Goal: Check status: Check status

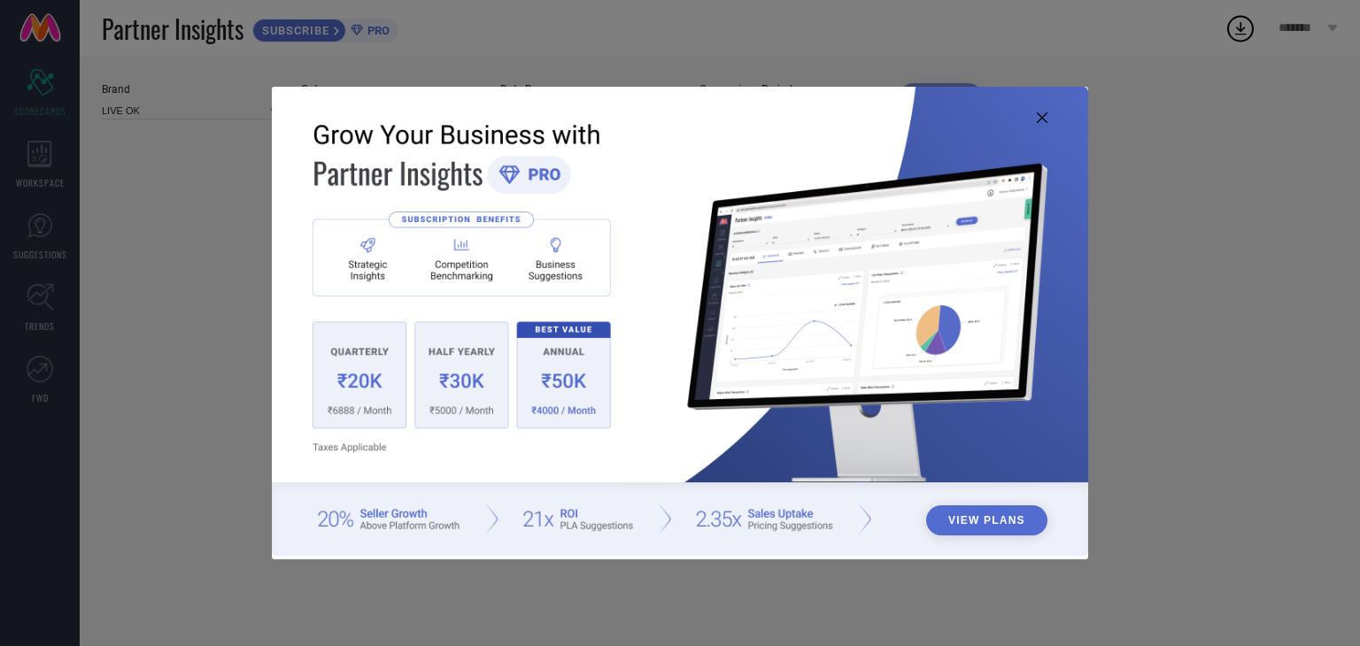
type input "All"
click at [1040, 114] on icon at bounding box center [1042, 117] width 11 height 11
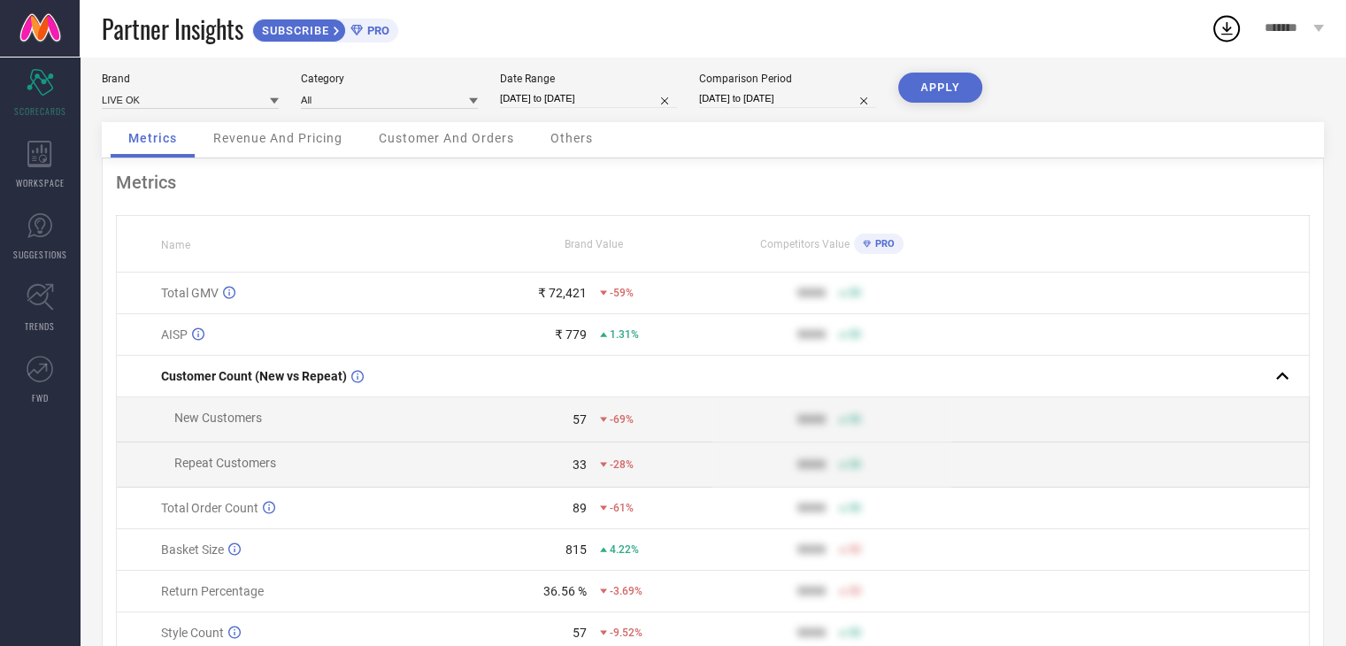
scroll to position [11, 0]
select select "6"
select select "2025"
select select "7"
select select "2025"
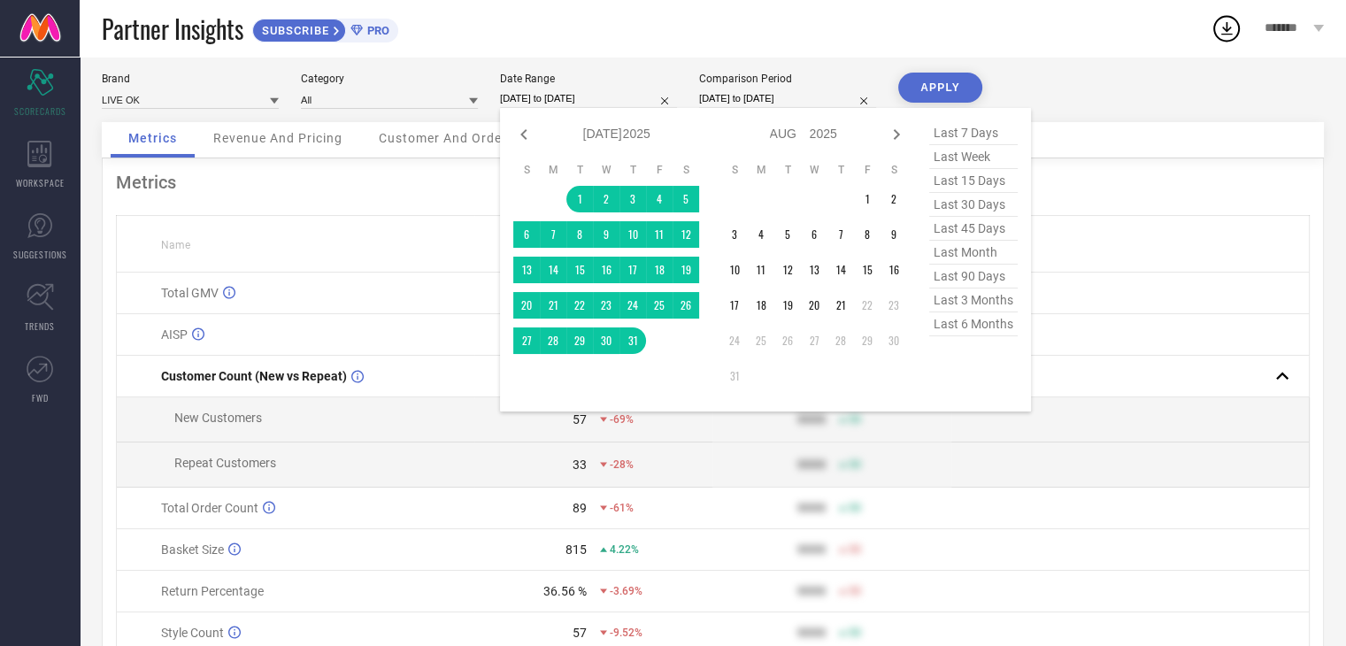
click at [577, 93] on input "[DATE] to [DATE]" at bounding box center [588, 98] width 177 height 19
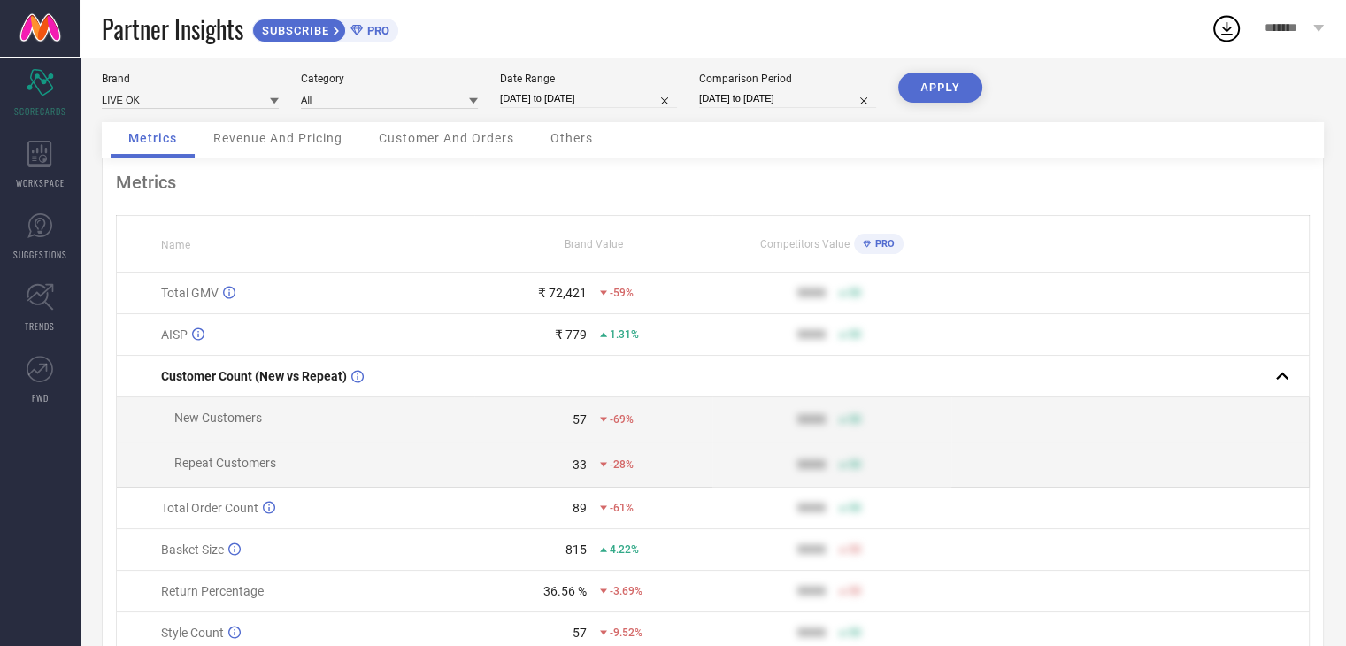
click at [945, 75] on button "APPLY" at bounding box center [940, 88] width 84 height 30
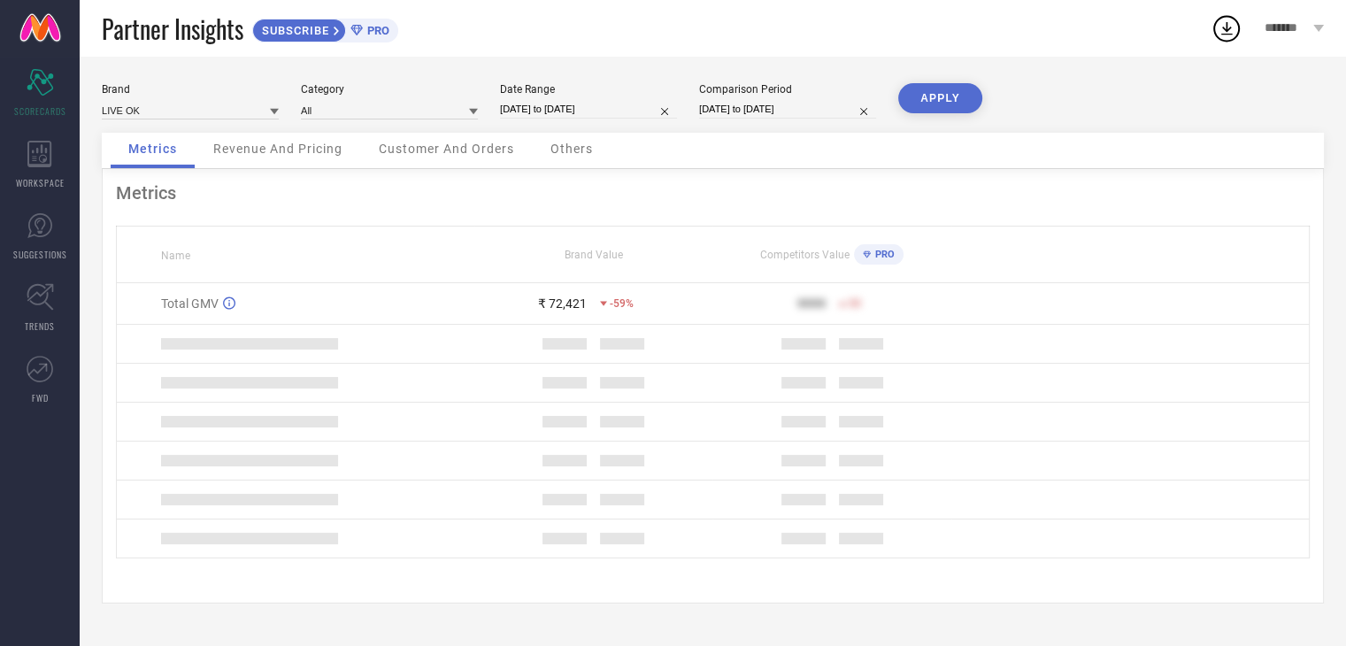
select select "6"
select select "2025"
select select "7"
select select "2025"
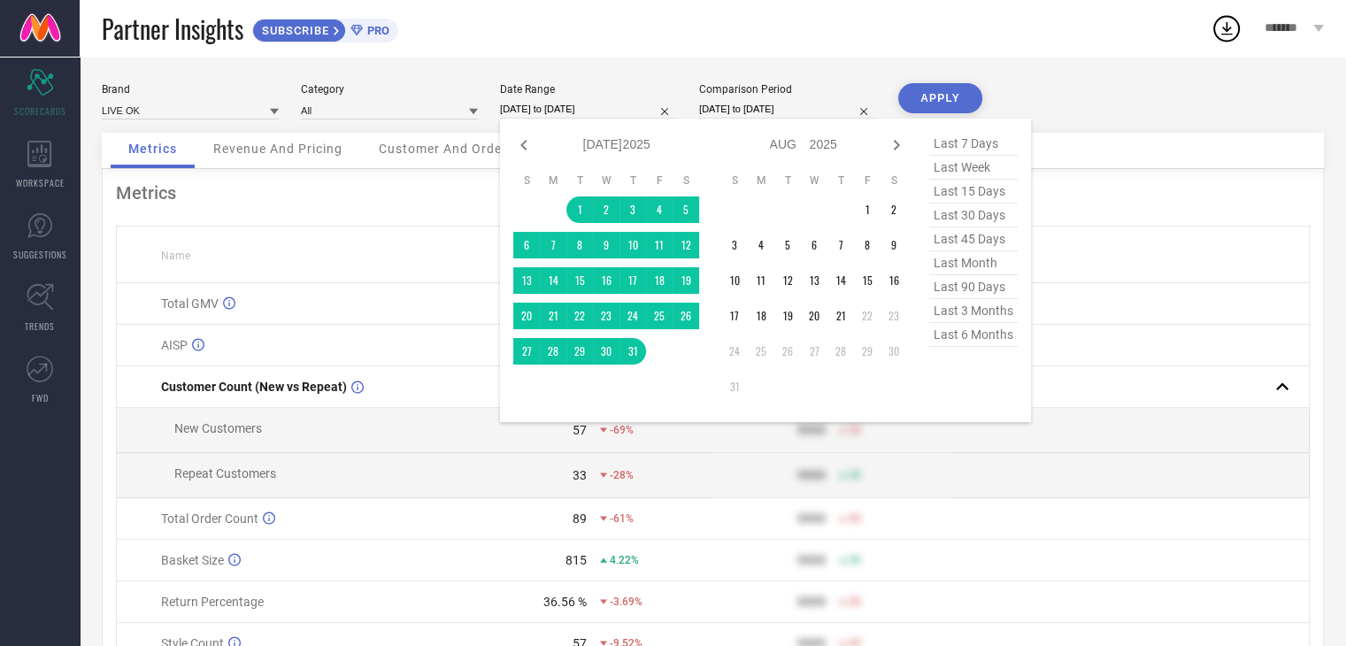
click at [571, 108] on input "[DATE] to [DATE]" at bounding box center [588, 109] width 177 height 19
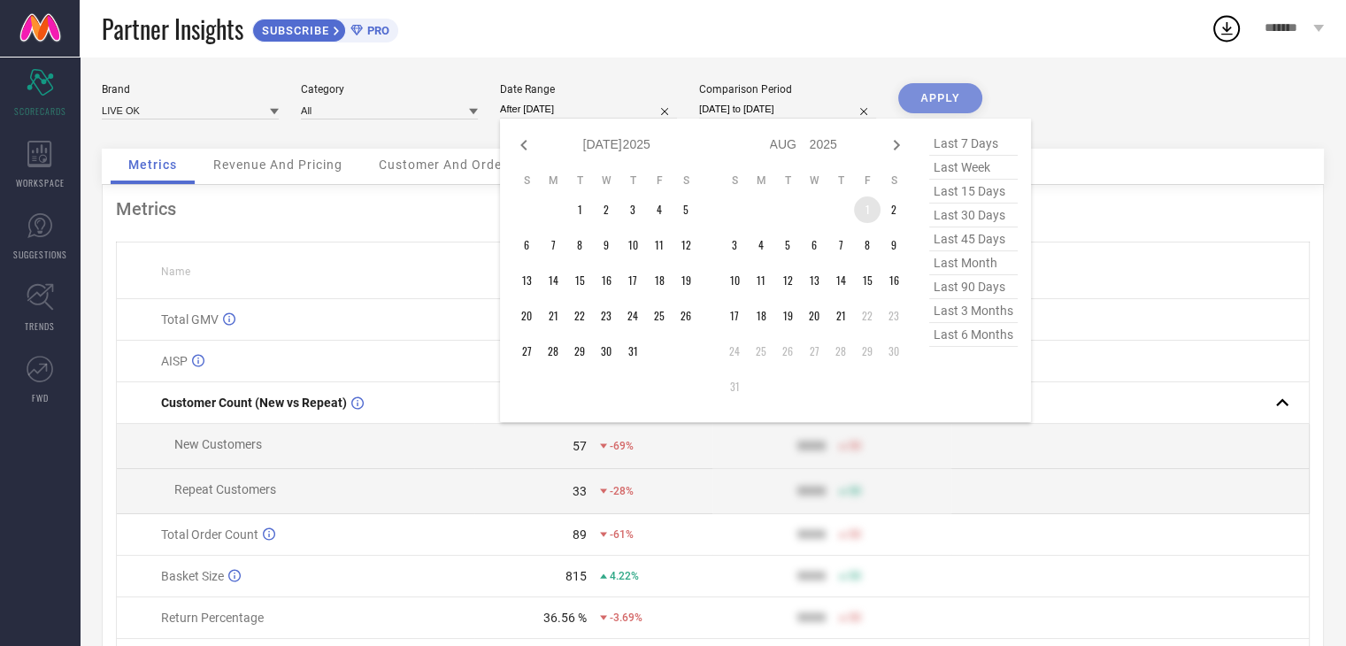
click at [864, 203] on td "1" at bounding box center [867, 210] width 27 height 27
type input "[DATE] to [DATE]"
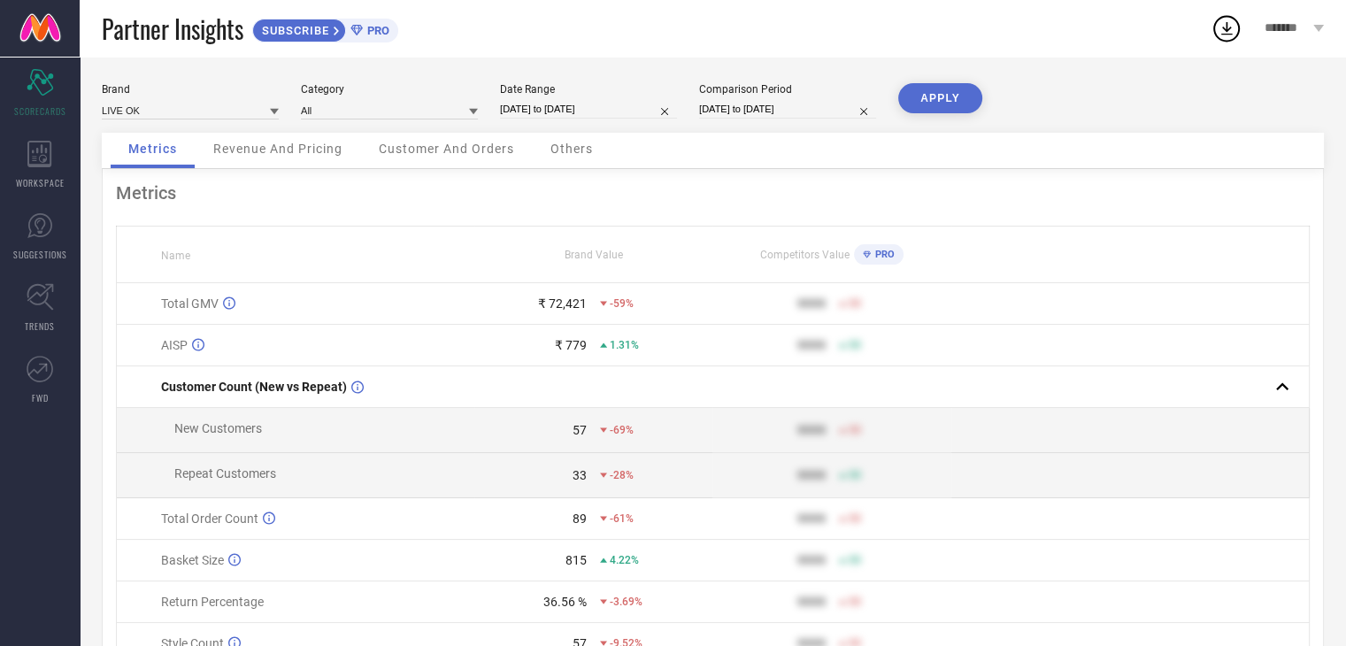
click at [969, 103] on button "APPLY" at bounding box center [940, 98] width 84 height 30
